Goal: Obtain resource: Download file/media

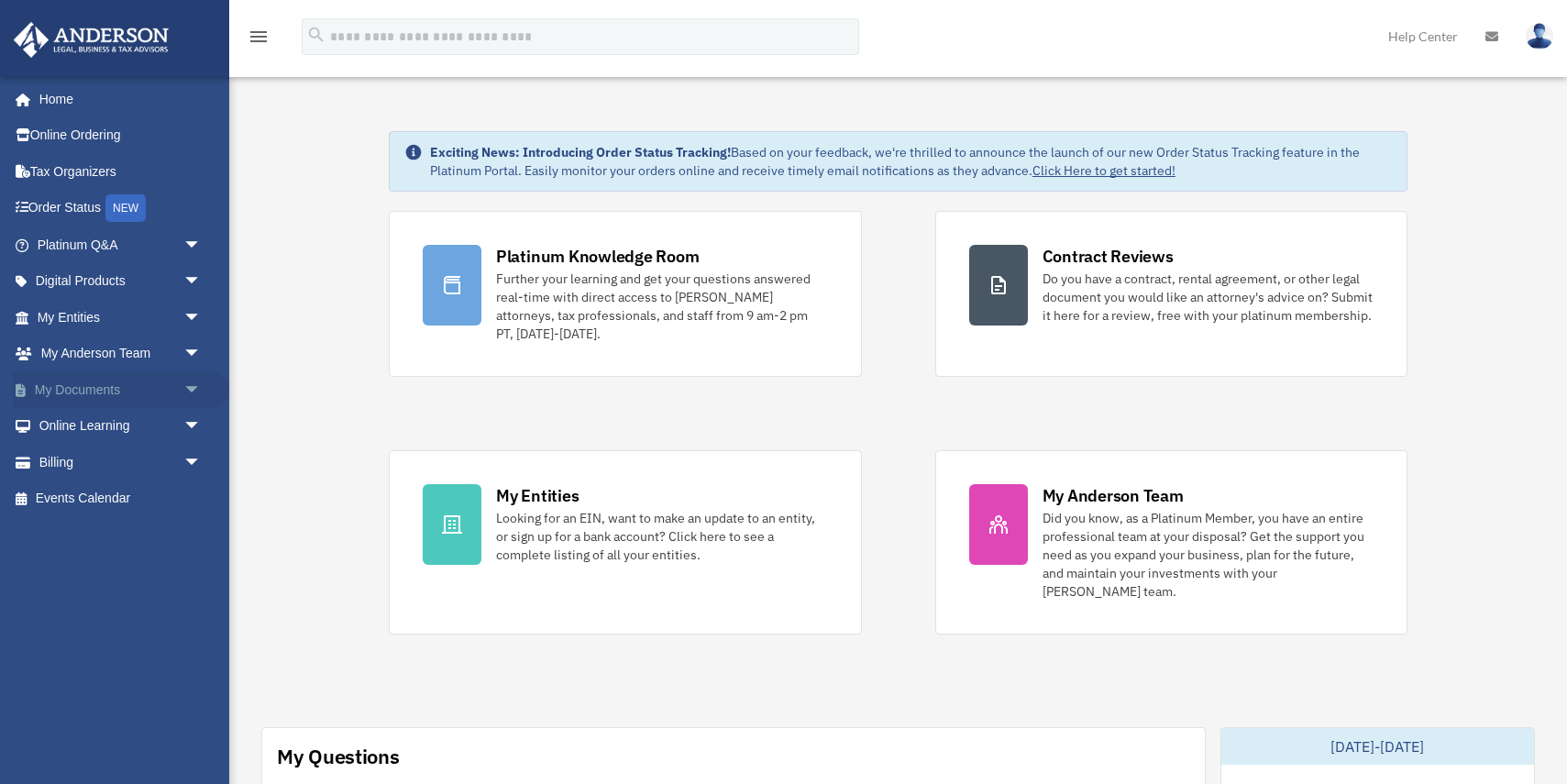
click at [98, 380] on link "My Documents arrow_drop_down" at bounding box center [121, 389] width 216 height 36
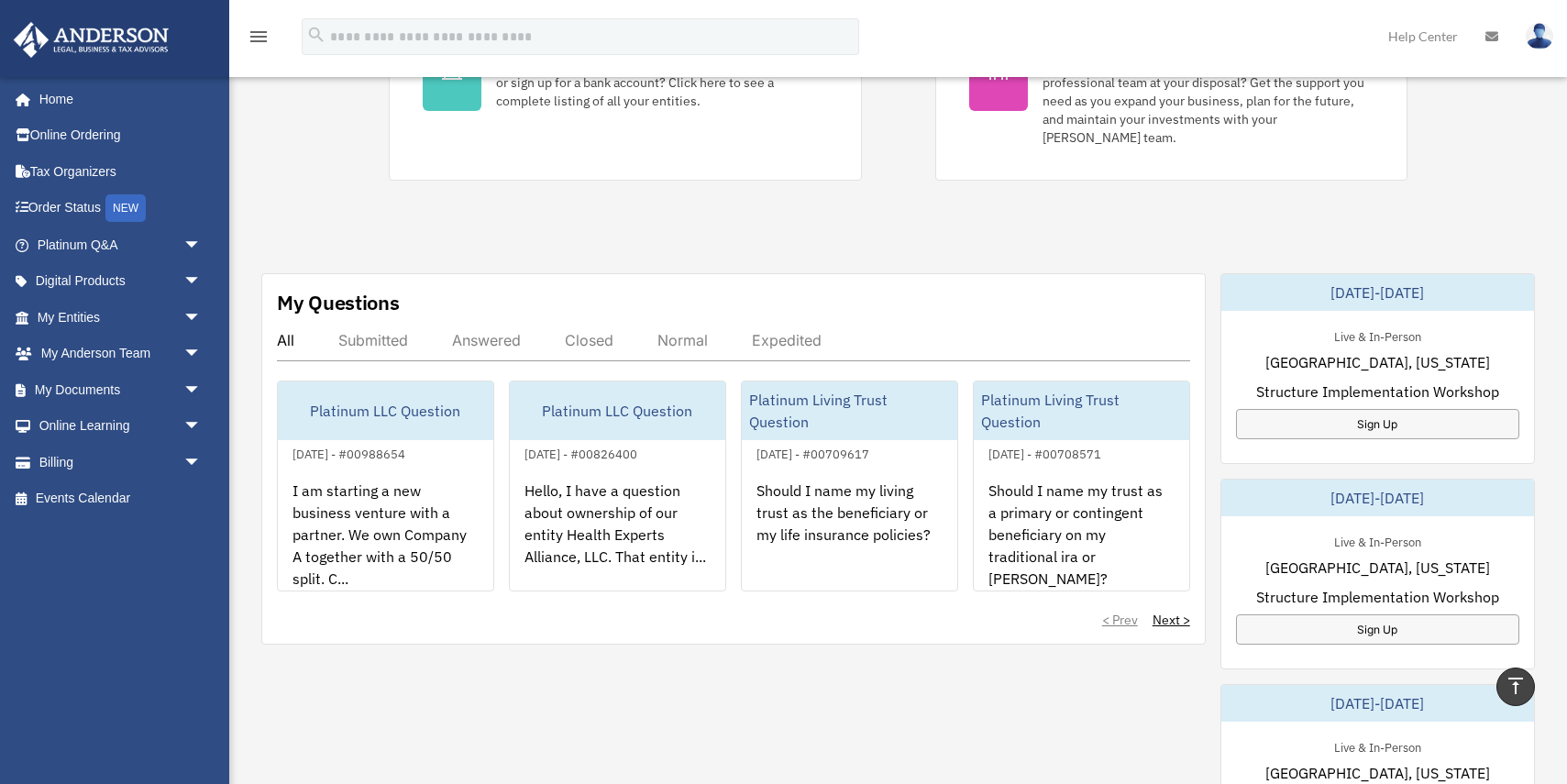
scroll to position [463, 0]
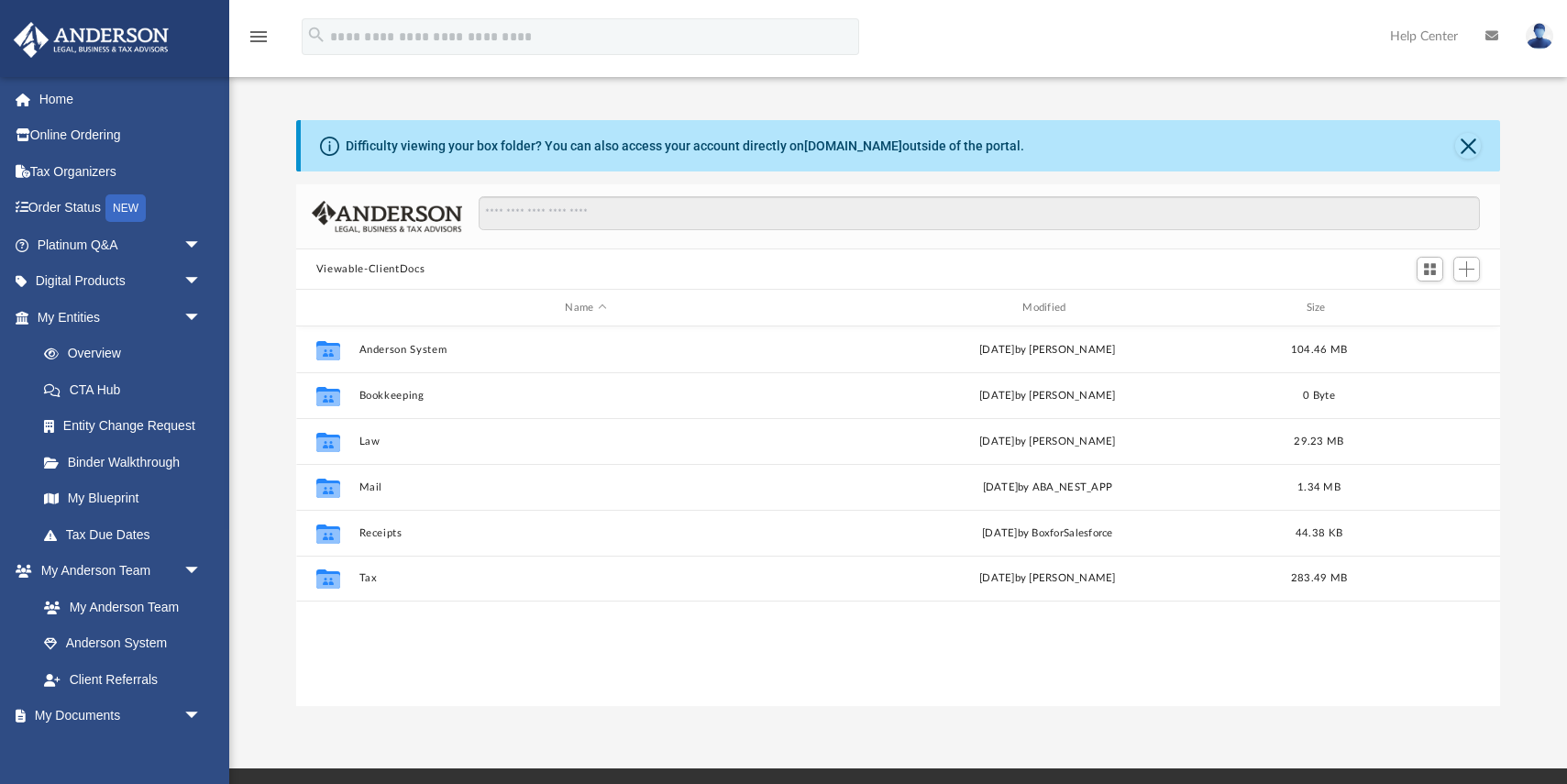
scroll to position [417, 1205]
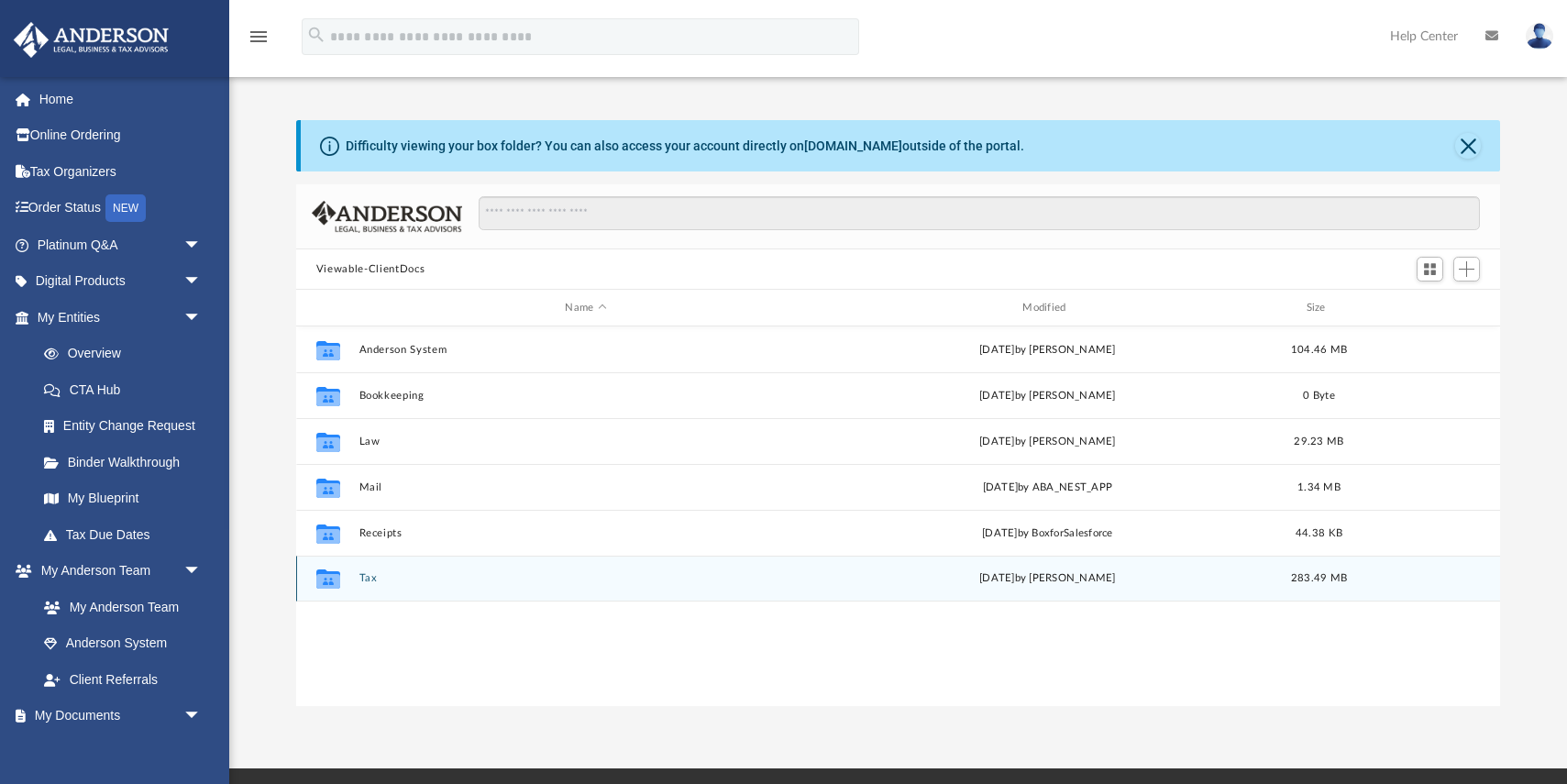
click at [368, 571] on div "Collaborated Folder Tax [DATE] by [PERSON_NAME] 283.49 MB" at bounding box center [898, 578] width 1205 height 46
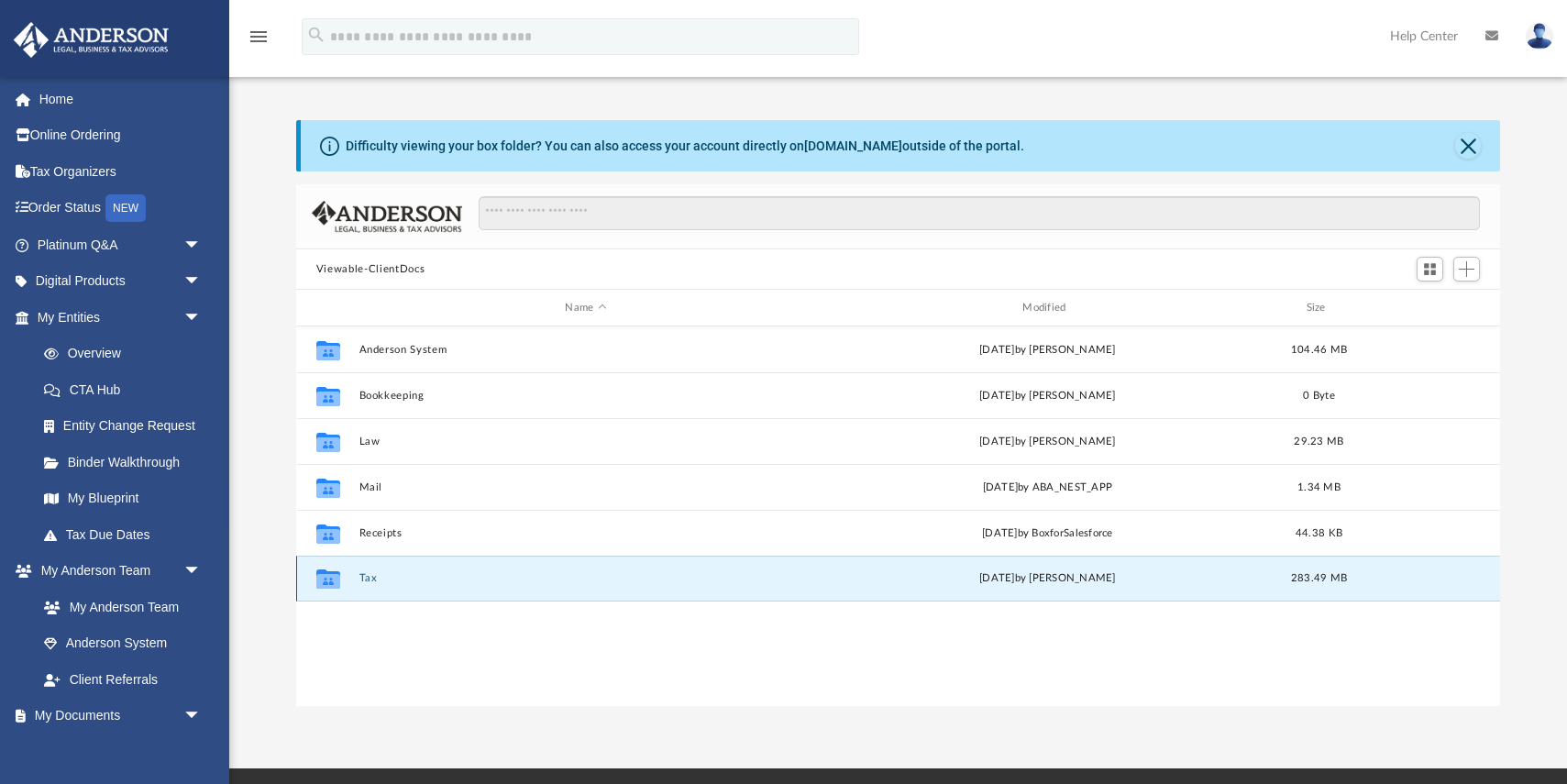
click at [373, 580] on button "Tax" at bounding box center [585, 578] width 454 height 12
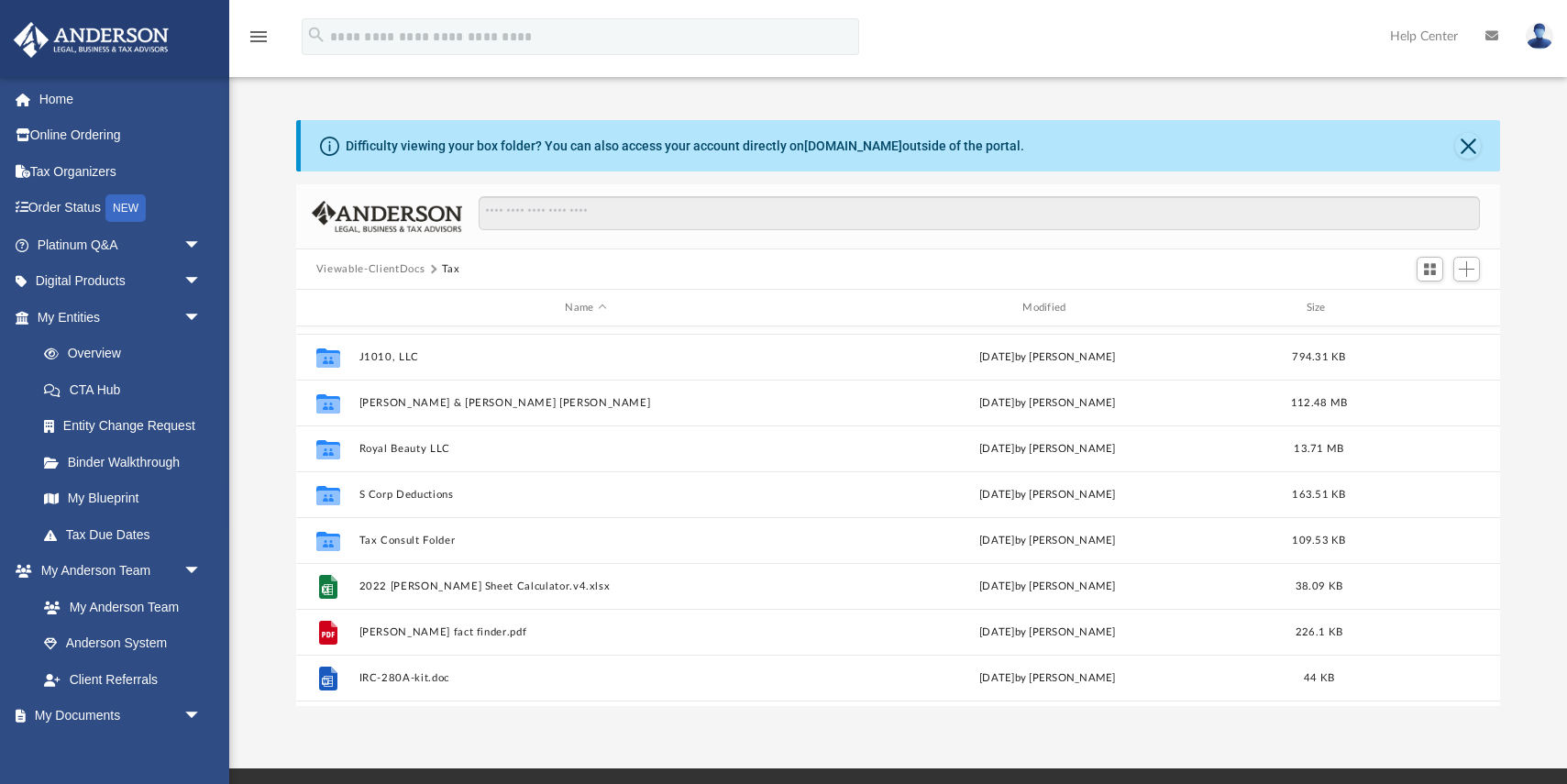
scroll to position [300, 0]
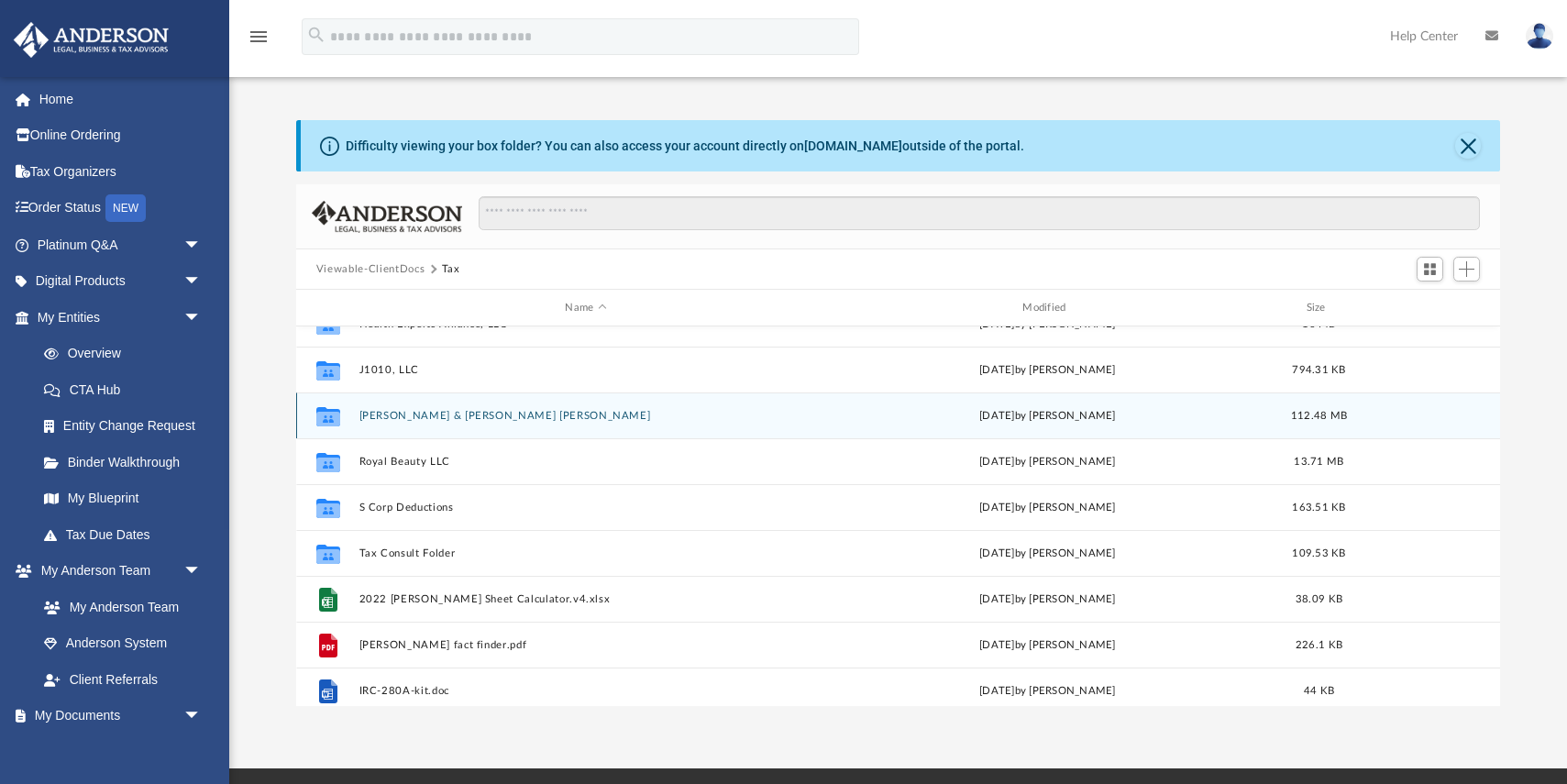
click at [411, 410] on button "[PERSON_NAME] & [PERSON_NAME] [PERSON_NAME]" at bounding box center [585, 416] width 454 height 12
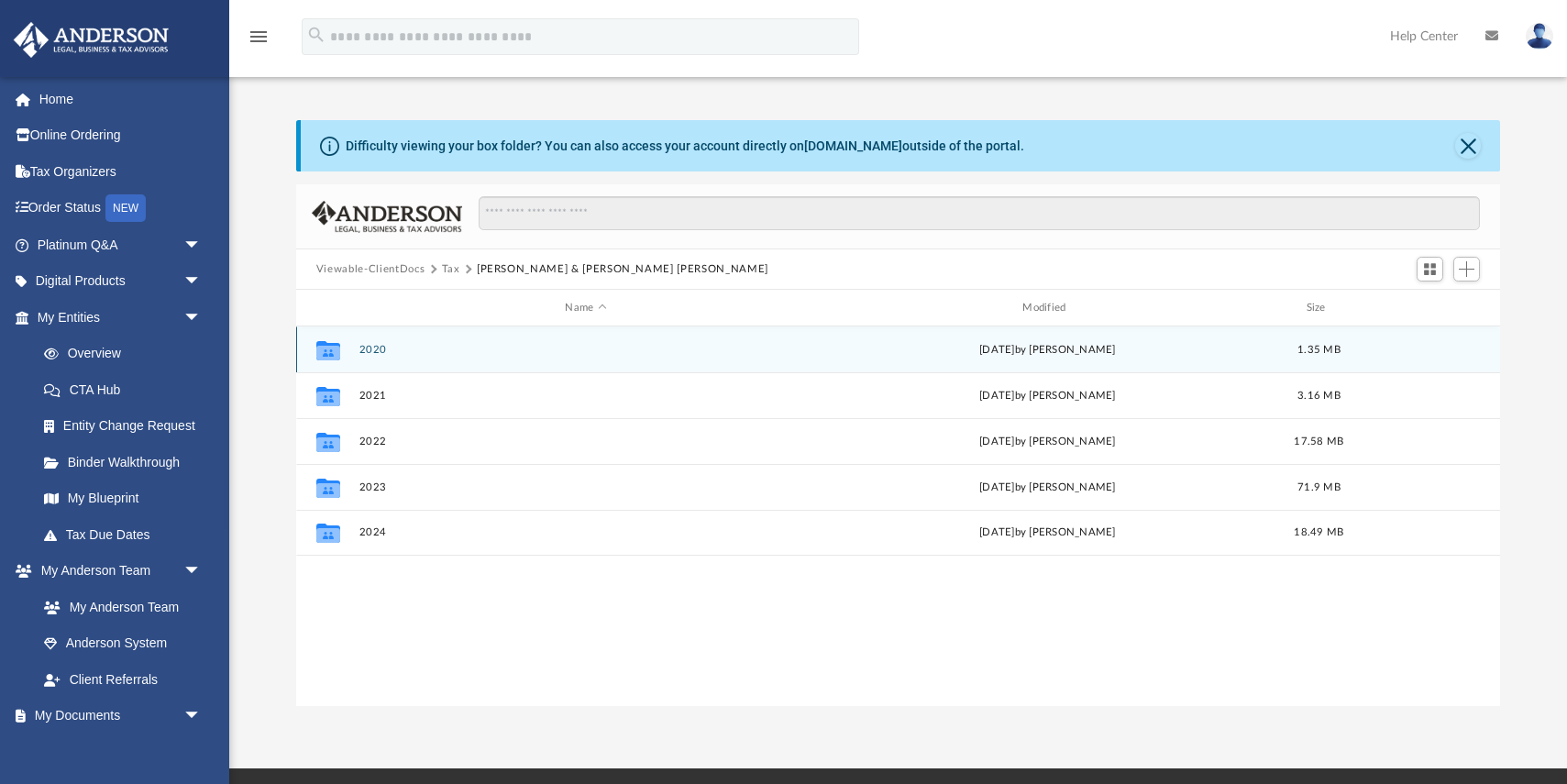
scroll to position [0, 0]
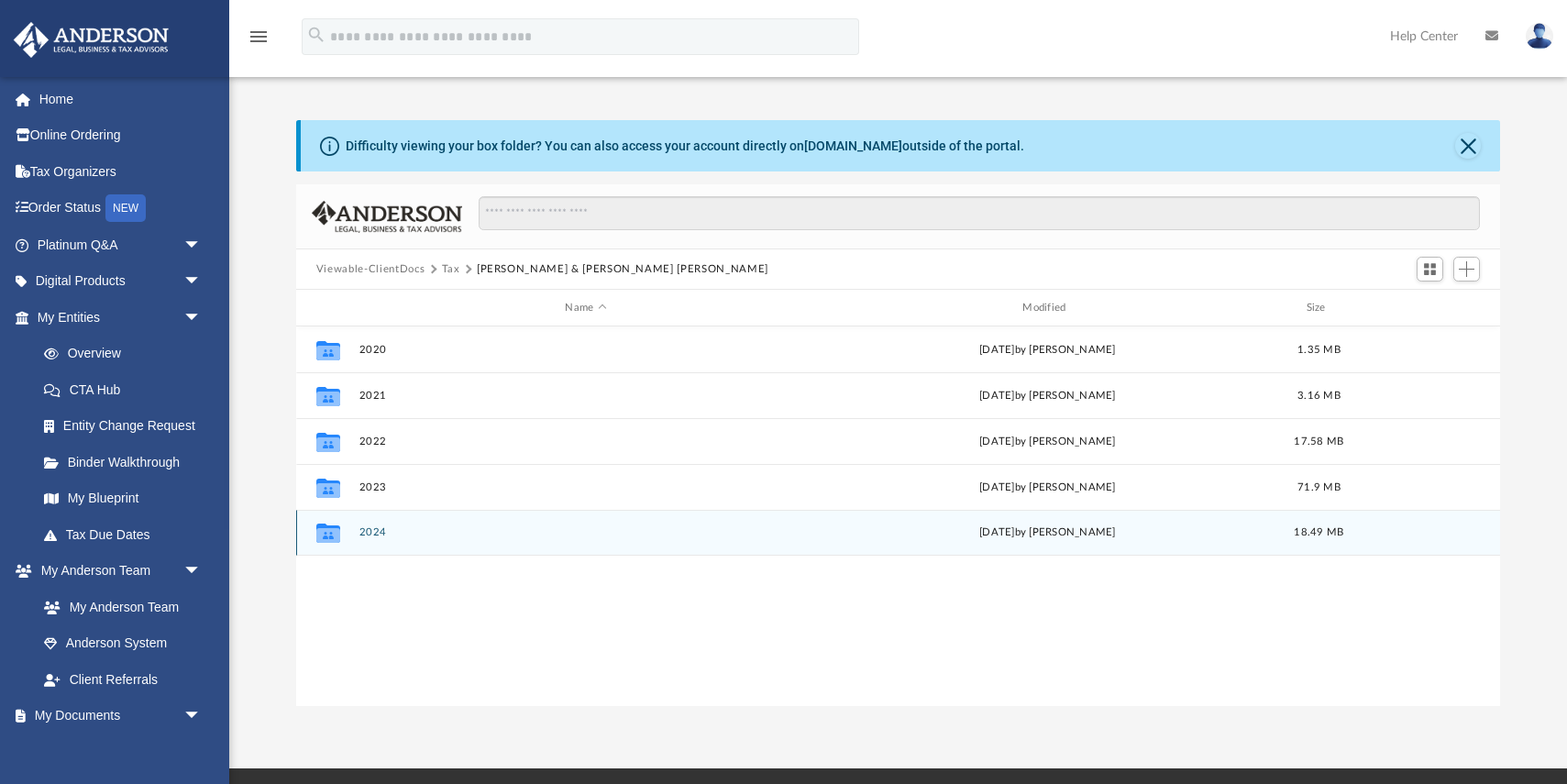
click at [374, 532] on button "2024" at bounding box center [585, 532] width 454 height 12
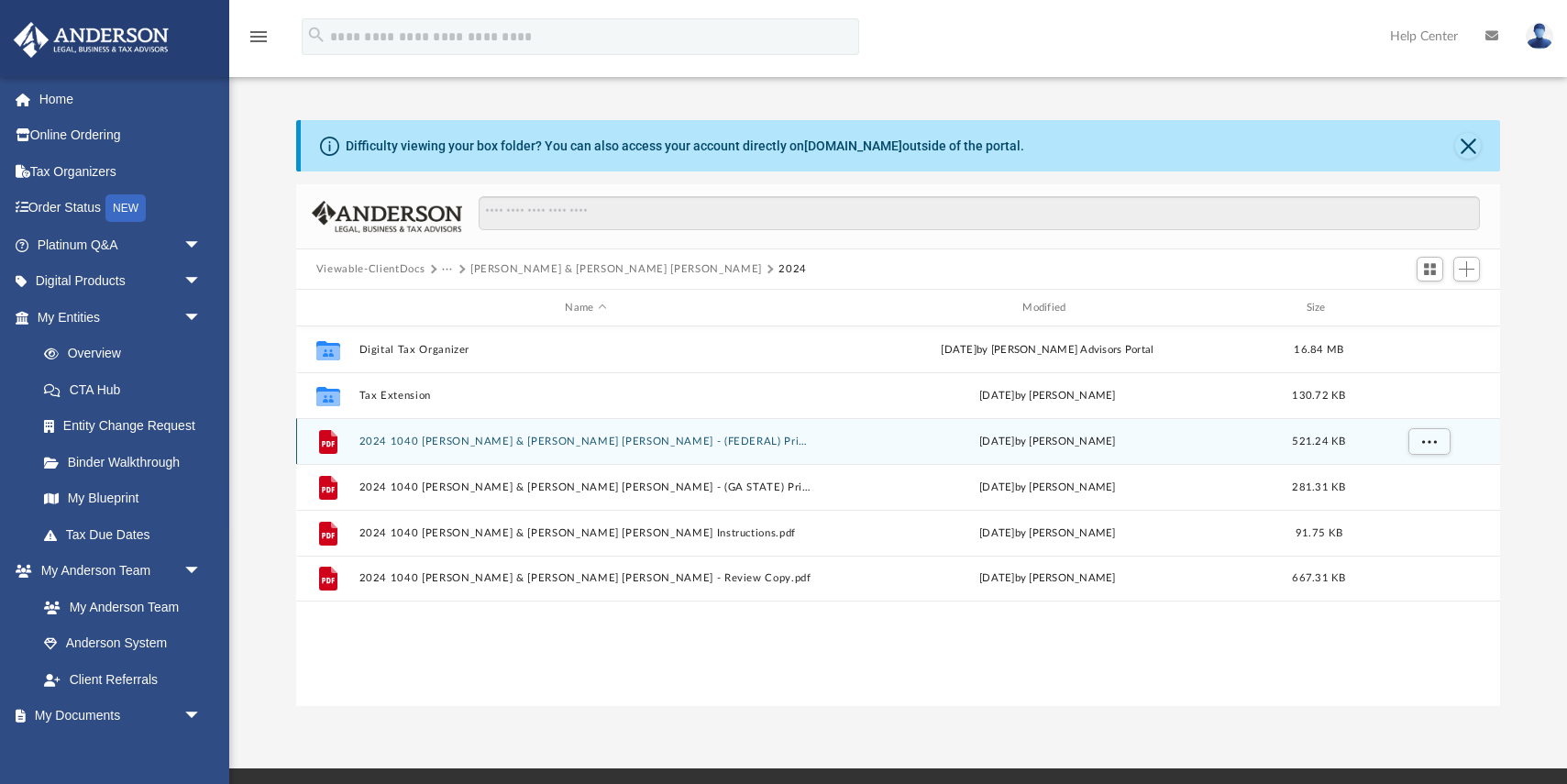
click at [459, 445] on button "2024 1040 [PERSON_NAME] & [PERSON_NAME] [PERSON_NAME] - (FEDERAL) Print, Sign, …" at bounding box center [585, 442] width 454 height 12
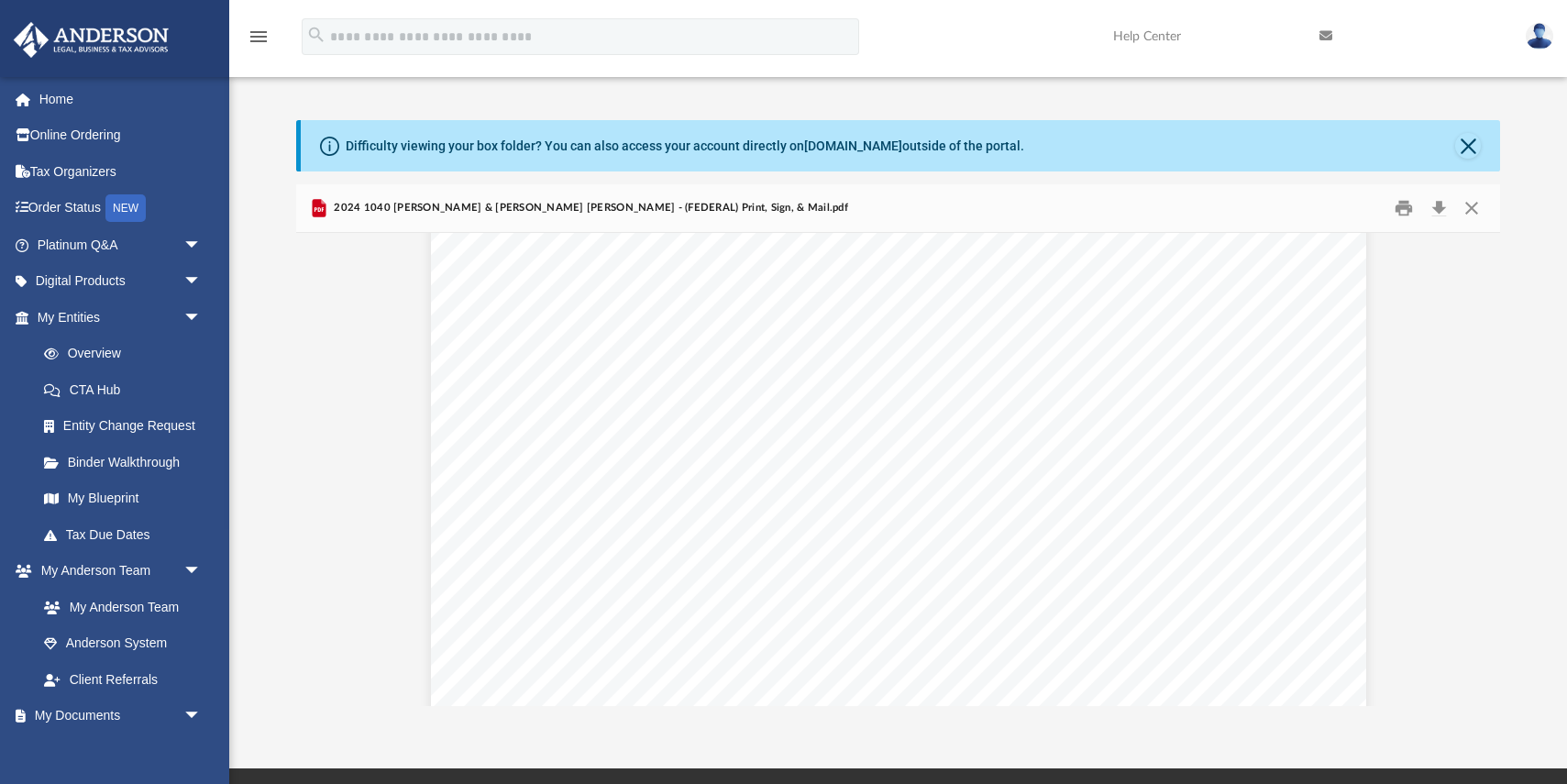
scroll to position [1747, 0]
